Goal: Unclear: Browse casually

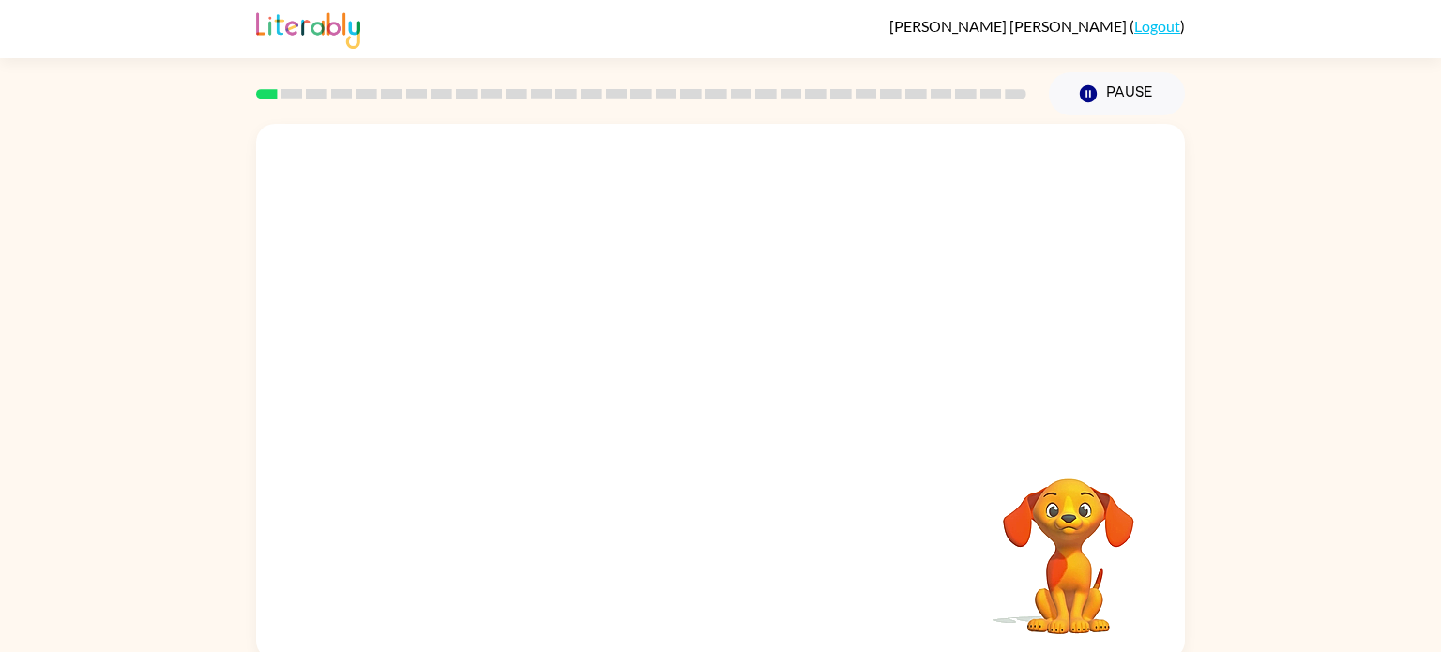
click at [682, 169] on video "Your browser must support playing .mp4 files to use Literably. Please try using…" at bounding box center [720, 281] width 929 height 315
click at [690, 383] on button "button" at bounding box center [721, 401] width 120 height 69
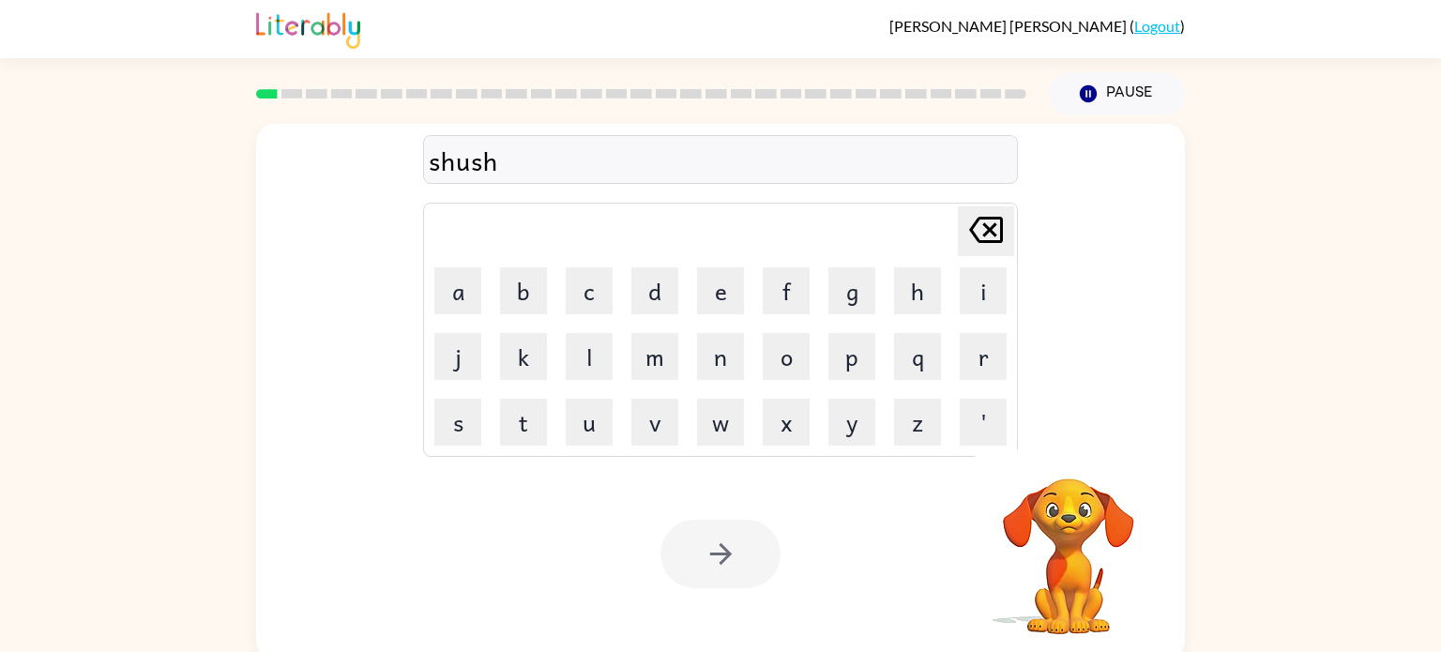
click at [718, 521] on button "button" at bounding box center [721, 554] width 120 height 69
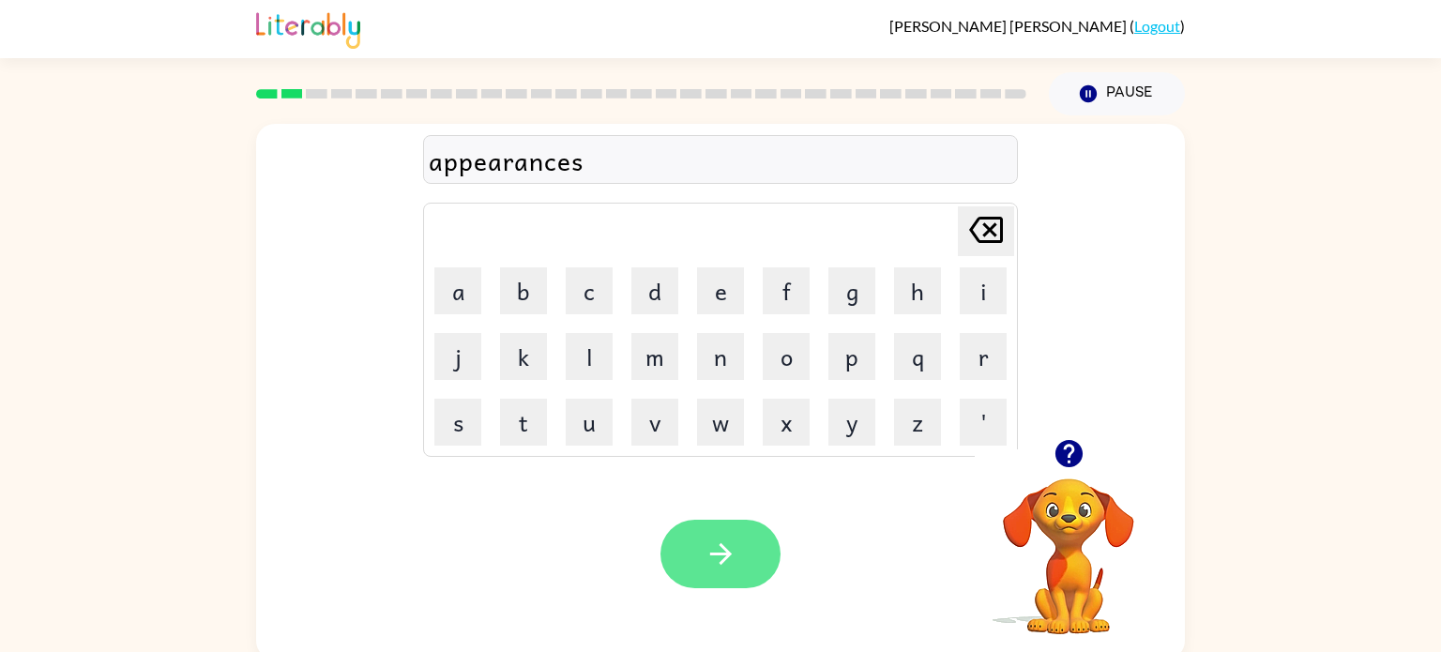
click at [700, 550] on button "button" at bounding box center [721, 554] width 120 height 69
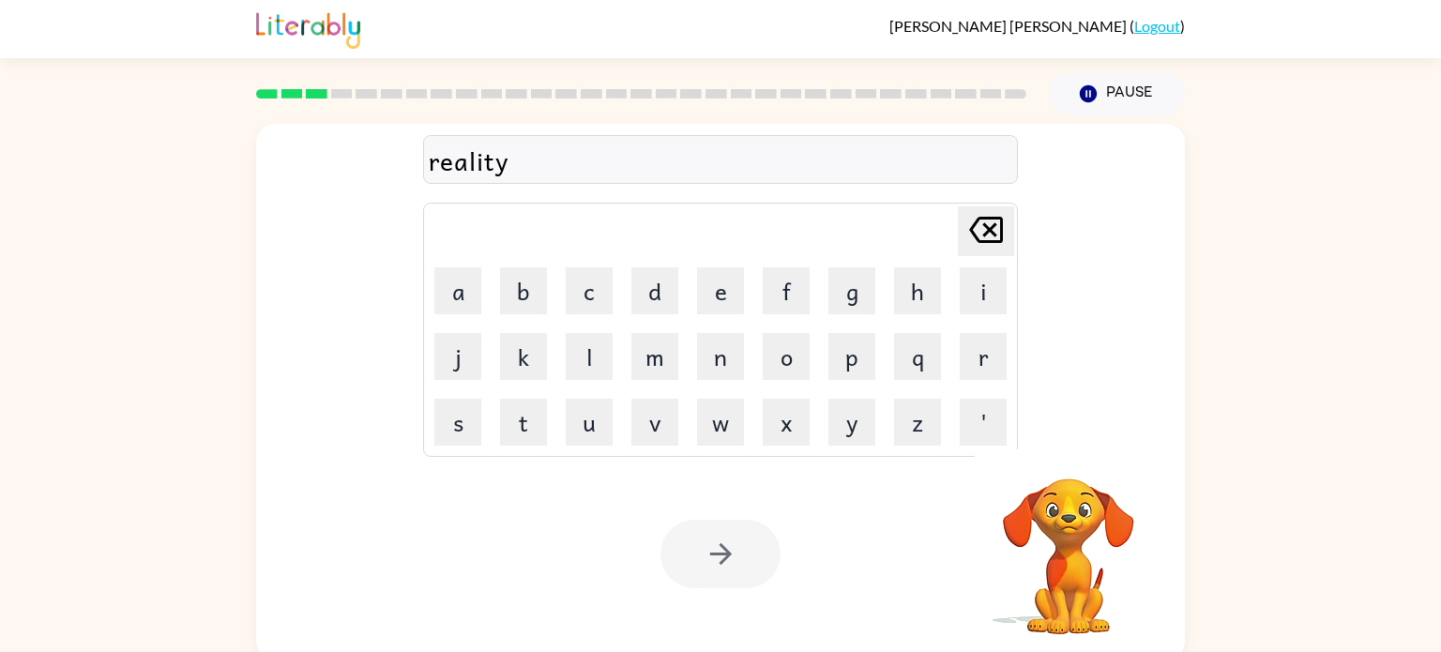
click at [740, 558] on div at bounding box center [721, 554] width 120 height 69
click at [720, 560] on icon "button" at bounding box center [721, 554] width 33 height 33
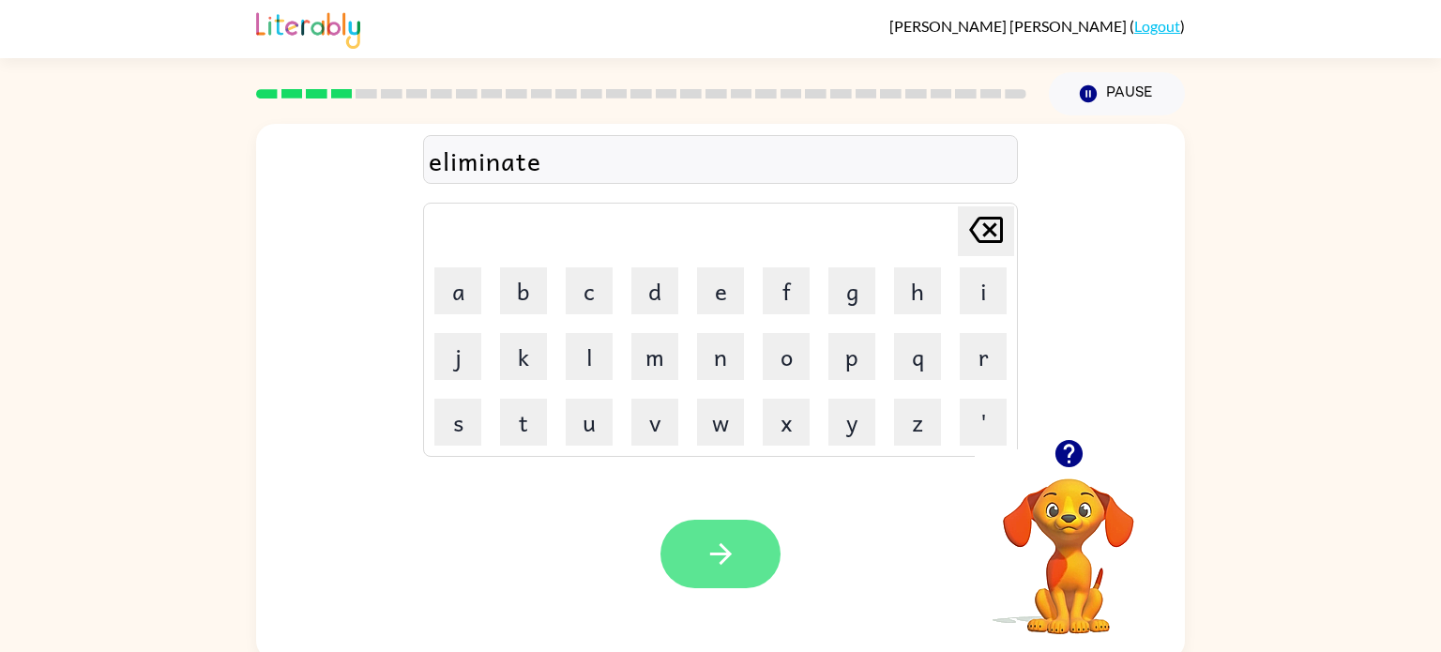
click at [729, 529] on button "button" at bounding box center [721, 554] width 120 height 69
click at [709, 539] on icon "button" at bounding box center [721, 554] width 33 height 33
click at [964, 537] on div "Your browser must support playing .mp4 files to use Literably. Please try using…" at bounding box center [720, 554] width 929 height 211
click at [702, 550] on button "button" at bounding box center [721, 554] width 120 height 69
click at [713, 545] on icon "button" at bounding box center [721, 554] width 33 height 33
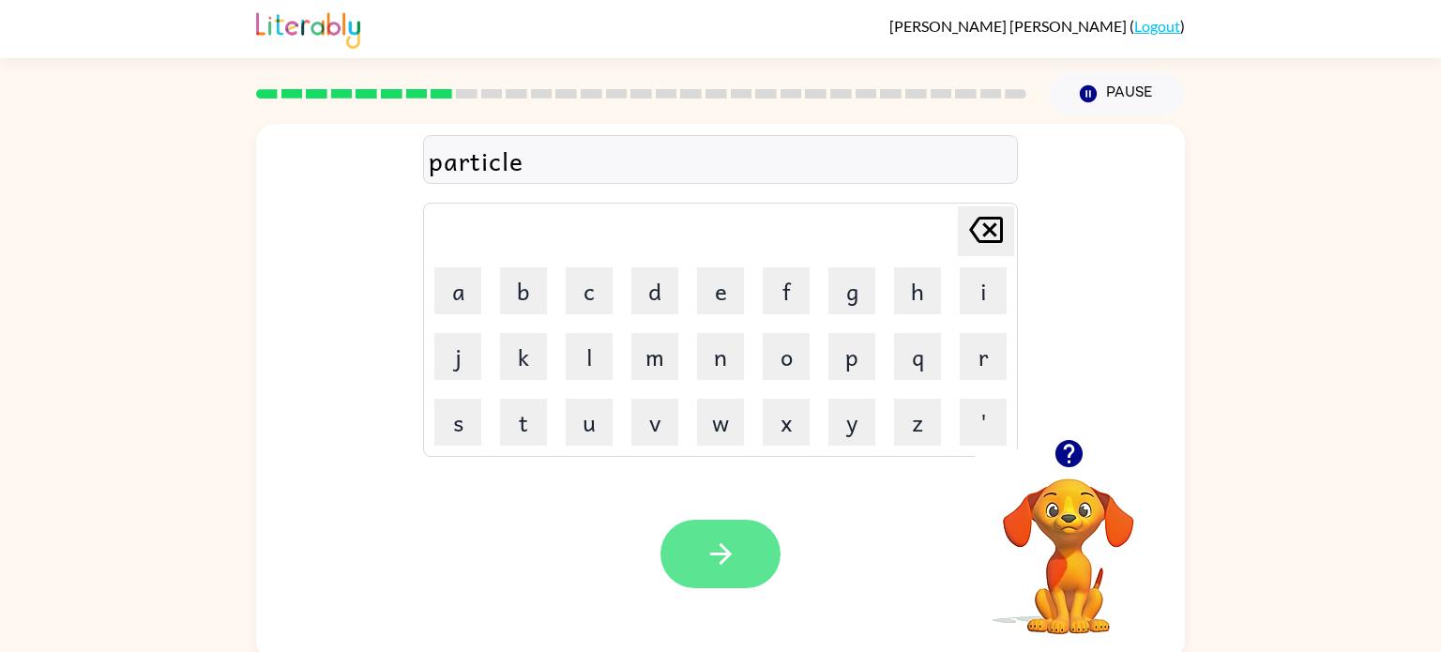
click at [733, 550] on icon "button" at bounding box center [721, 554] width 33 height 33
click at [721, 545] on icon "button" at bounding box center [720, 554] width 22 height 22
click at [742, 532] on button "button" at bounding box center [721, 554] width 120 height 69
click at [713, 556] on icon "button" at bounding box center [721, 554] width 33 height 33
click at [718, 567] on icon "button" at bounding box center [721, 554] width 33 height 33
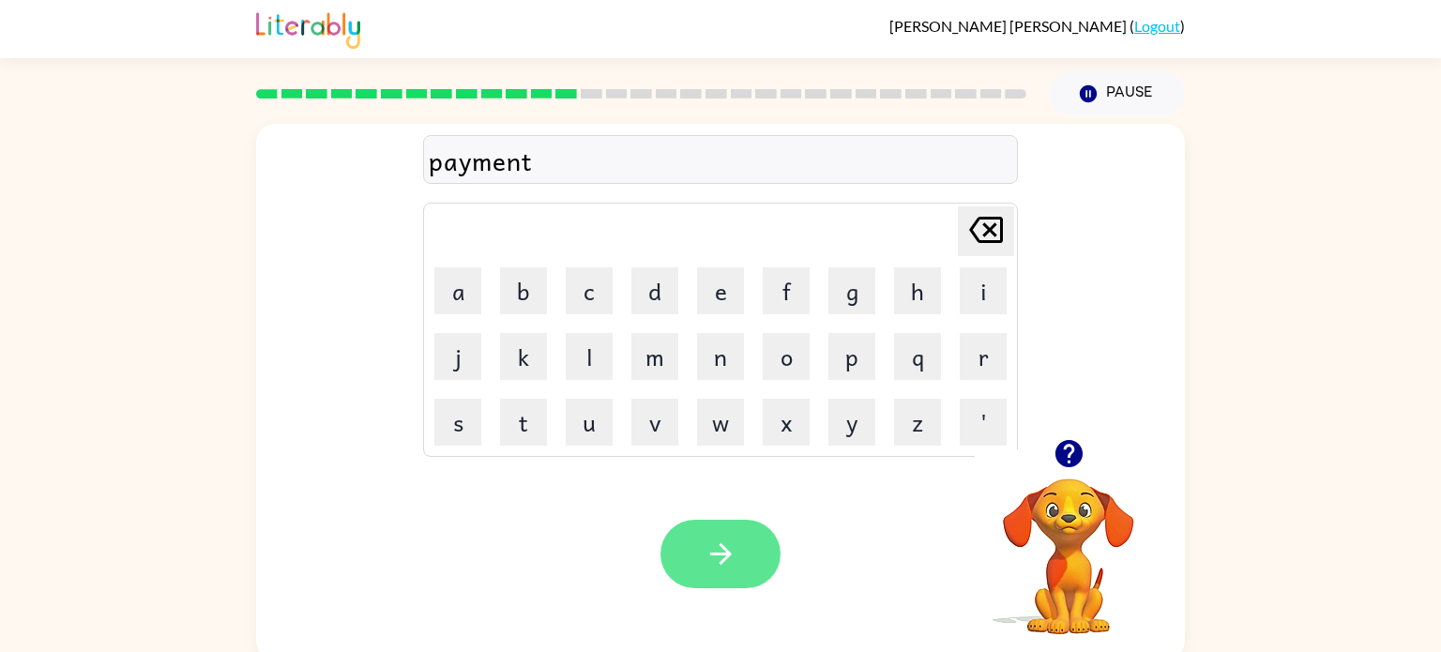
click at [726, 558] on icon "button" at bounding box center [720, 554] width 22 height 22
click at [740, 556] on button "button" at bounding box center [721, 554] width 120 height 69
click at [708, 549] on icon "button" at bounding box center [721, 554] width 33 height 33
click at [738, 556] on button "button" at bounding box center [721, 554] width 120 height 69
click at [734, 542] on icon "button" at bounding box center [721, 554] width 33 height 33
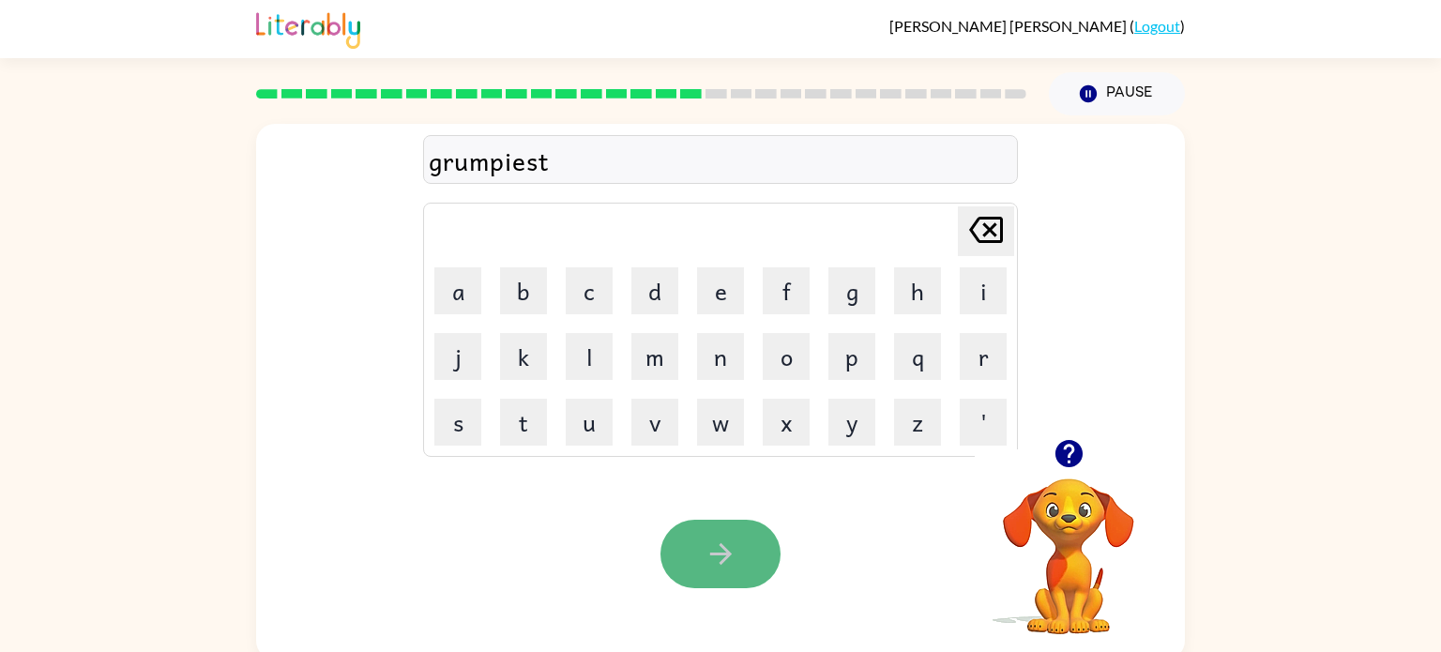
click at [723, 554] on icon "button" at bounding box center [720, 554] width 22 height 22
click at [702, 542] on button "button" at bounding box center [721, 554] width 120 height 69
click at [721, 563] on icon "button" at bounding box center [720, 554] width 22 height 22
click at [720, 525] on button "button" at bounding box center [721, 554] width 120 height 69
click at [716, 554] on icon "button" at bounding box center [720, 554] width 22 height 22
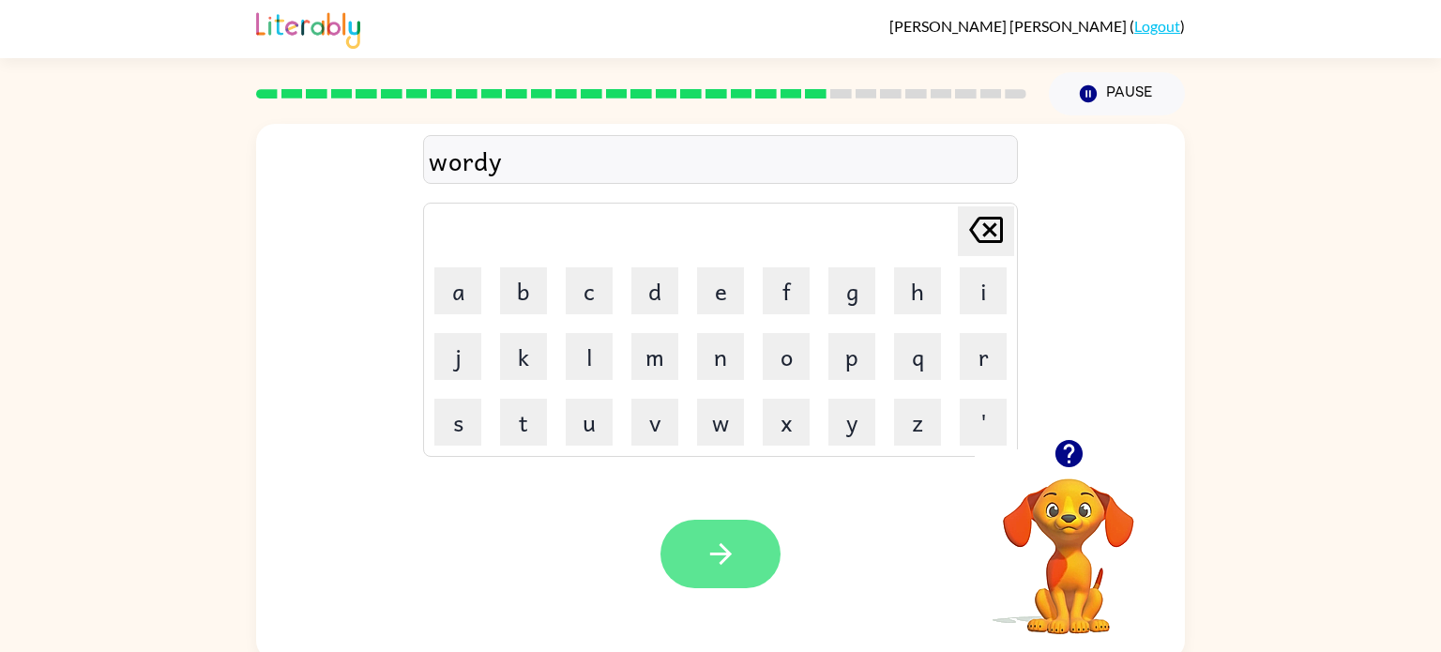
click at [742, 560] on button "button" at bounding box center [721, 554] width 120 height 69
click at [729, 558] on icon "button" at bounding box center [721, 554] width 33 height 33
click at [733, 558] on icon "button" at bounding box center [721, 554] width 33 height 33
click at [740, 556] on button "button" at bounding box center [721, 554] width 120 height 69
click at [724, 527] on button "button" at bounding box center [721, 554] width 120 height 69
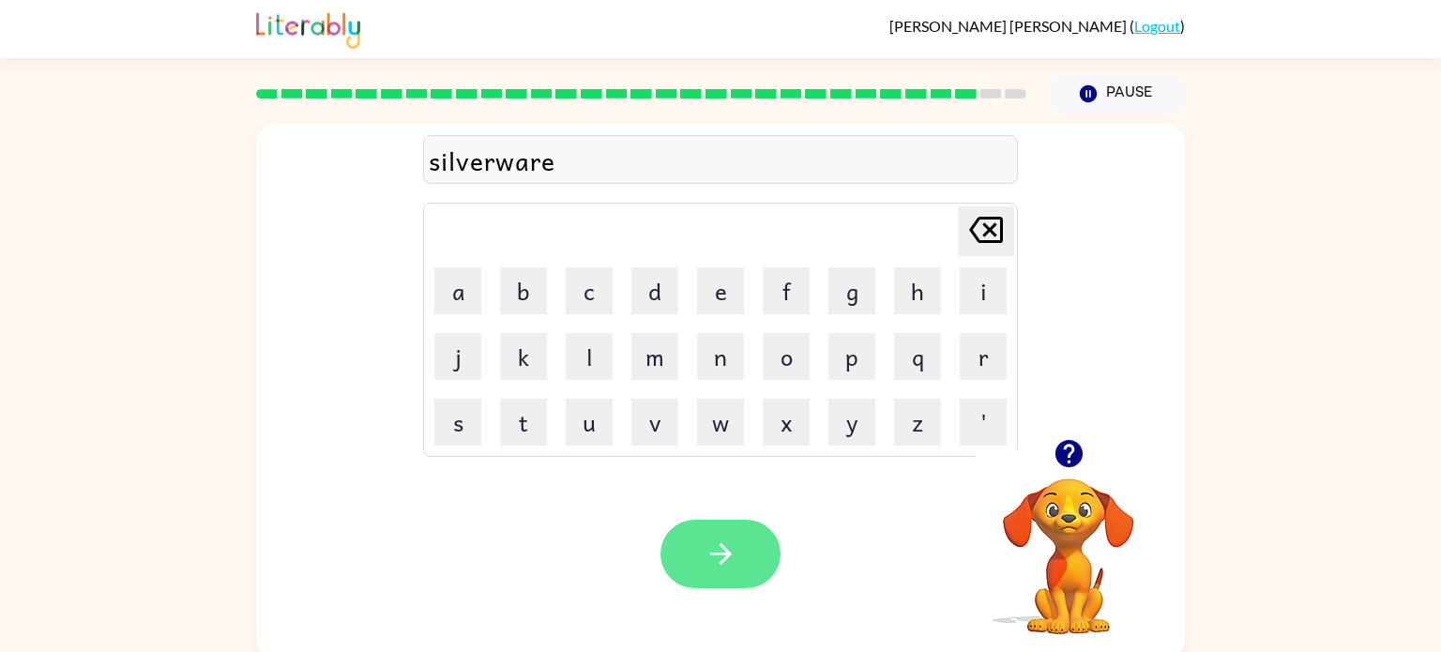
click at [734, 556] on icon "button" at bounding box center [721, 554] width 33 height 33
click at [801, 614] on div "Your browser must support playing .mp4 files to use Literably. Please try using…" at bounding box center [720, 554] width 929 height 211
click at [738, 567] on button "button" at bounding box center [721, 554] width 120 height 69
